Goal: Information Seeking & Learning: Learn about a topic

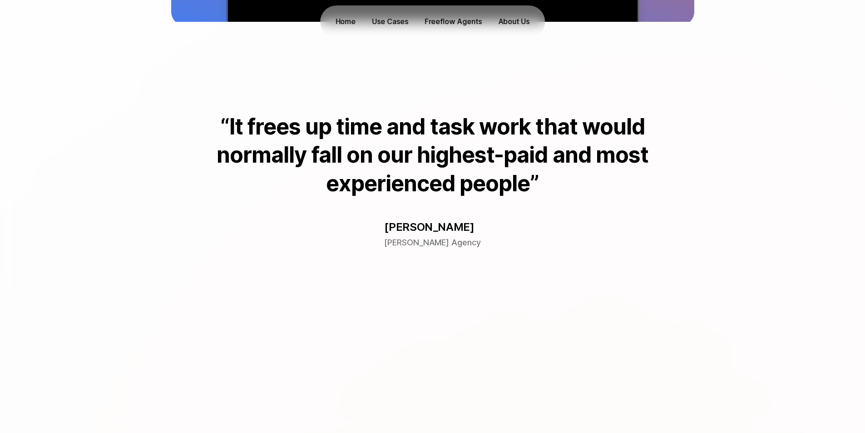
scroll to position [727, 0]
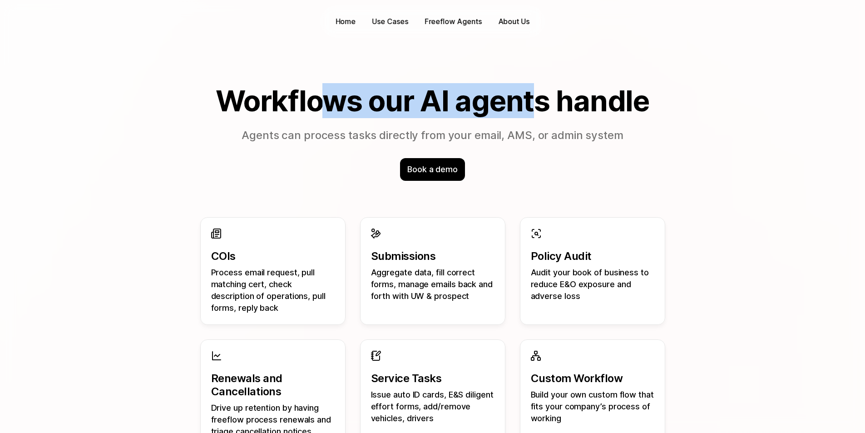
drag, startPoint x: 323, startPoint y: 98, endPoint x: 572, endPoint y: 118, distance: 249.3
click at [540, 106] on h2 "Workflows our AI agents handle" at bounding box center [432, 101] width 523 height 32
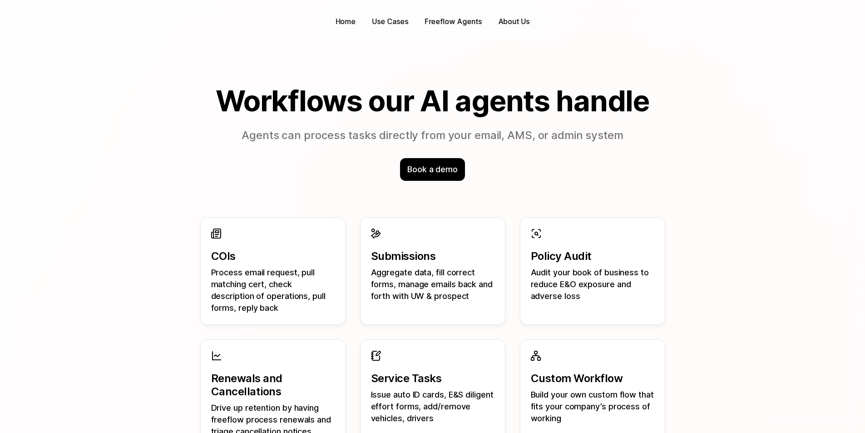
click at [666, 134] on p "Agents can process tasks directly from your email, AMS, or admin system" at bounding box center [432, 136] width 523 height 16
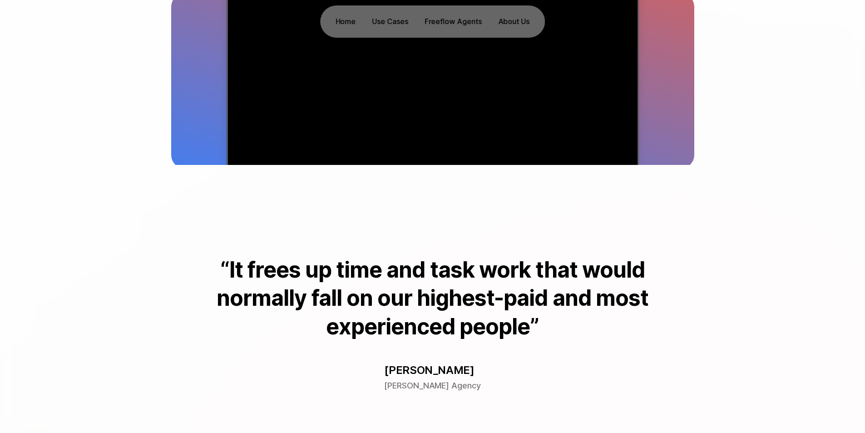
scroll to position [0, 0]
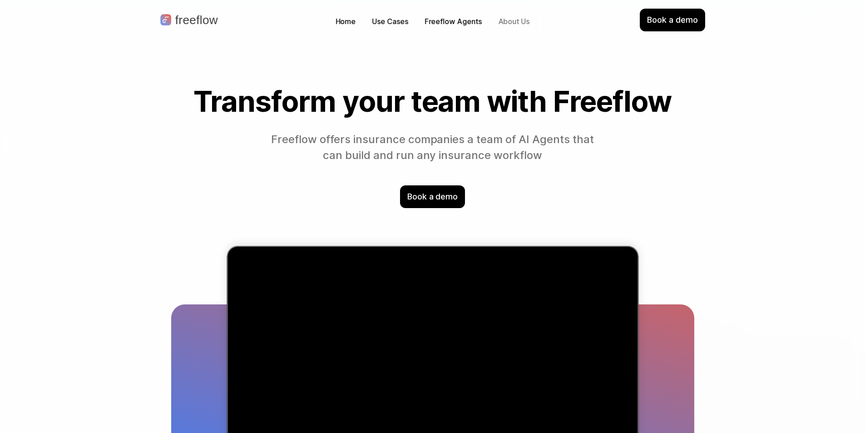
click at [503, 24] on p "About Us" at bounding box center [513, 21] width 31 height 10
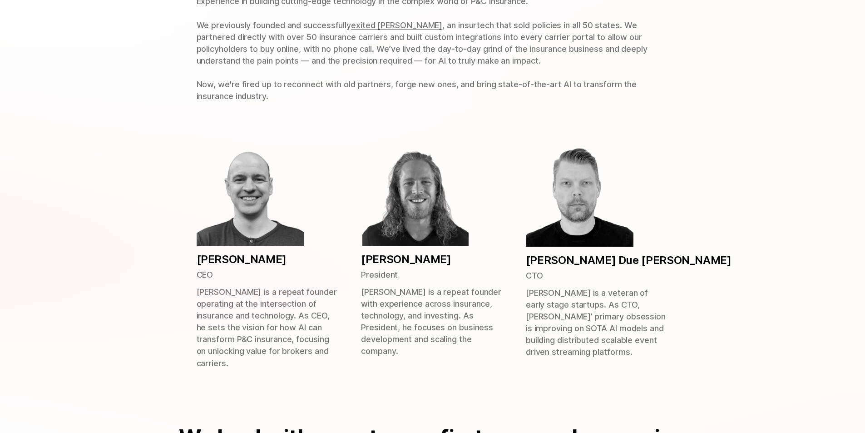
scroll to position [500, 0]
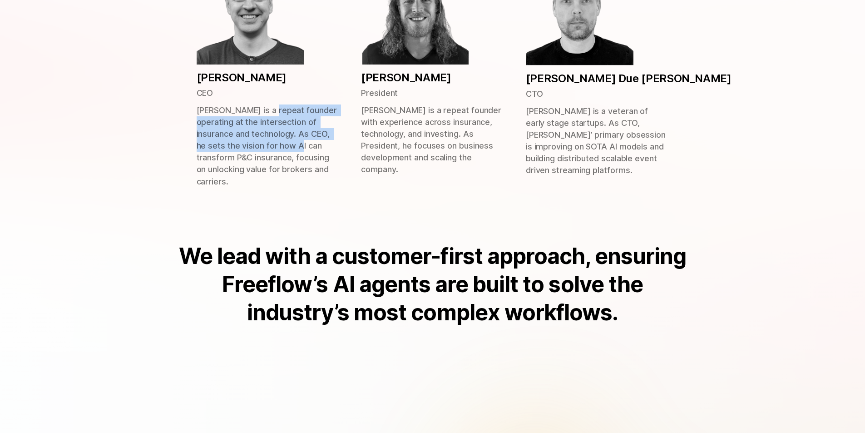
drag, startPoint x: 268, startPoint y: 111, endPoint x: 298, endPoint y: 156, distance: 54.2
click at [295, 154] on p "[PERSON_NAME] is a repeat founder operating at the intersection of insurance an…" at bounding box center [268, 145] width 143 height 83
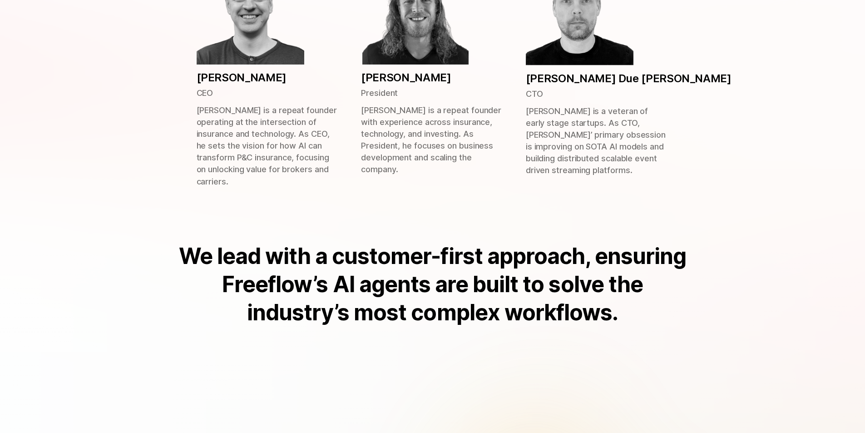
click at [323, 168] on p "[PERSON_NAME] is a repeat founder operating at the intersection of insurance an…" at bounding box center [268, 145] width 143 height 83
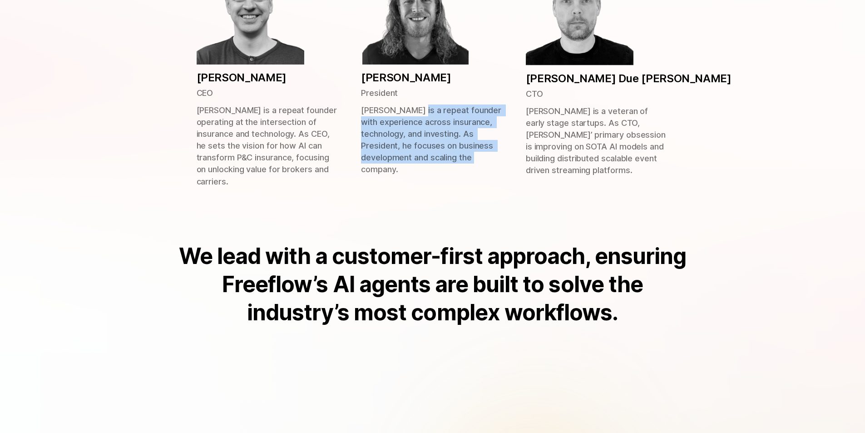
drag, startPoint x: 410, startPoint y: 174, endPoint x: 412, endPoint y: 109, distance: 65.0
click at [411, 109] on p "[PERSON_NAME] is a repeat founder with experience across insurance, technology,…" at bounding box center [432, 139] width 143 height 71
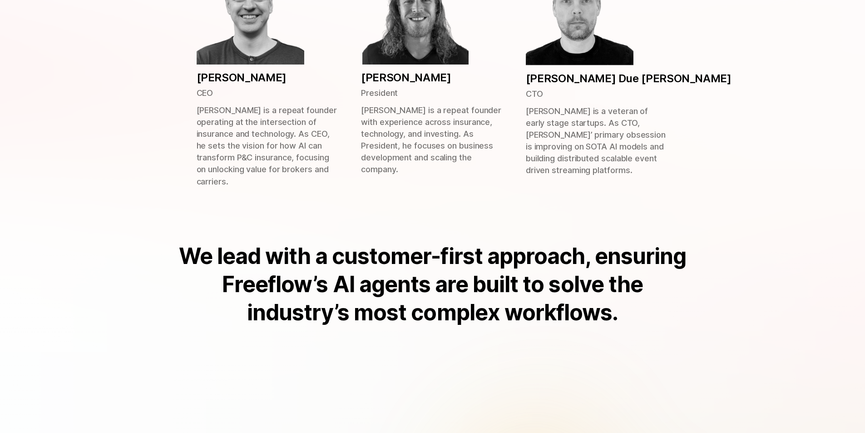
click at [486, 188] on div "We lead with a customer-first approach, ensuring Freeflow’s AI agents are built…" at bounding box center [432, 285] width 581 height 194
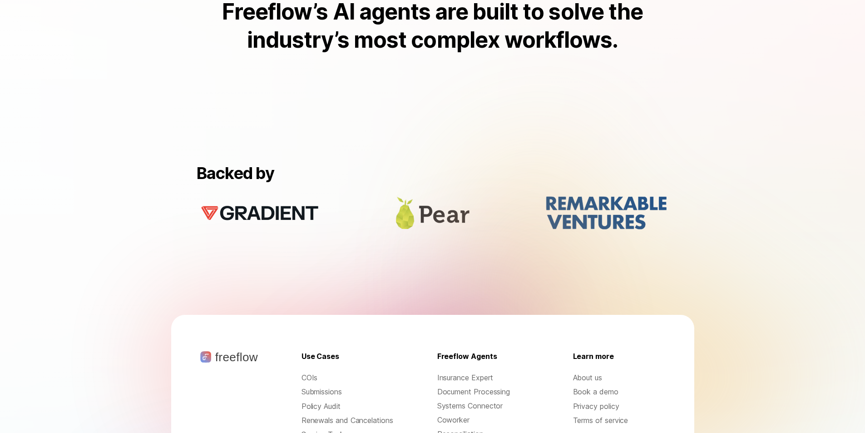
scroll to position [858, 0]
